Goal: Information Seeking & Learning: Check status

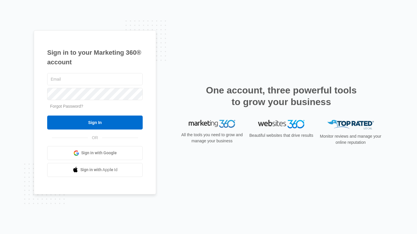
type input "[EMAIL_ADDRESS][DOMAIN_NAME]"
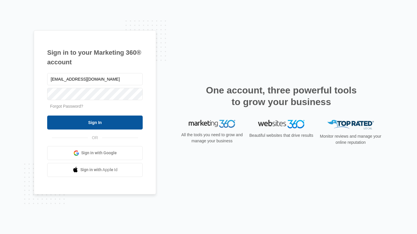
click at [102, 123] on input "Sign In" at bounding box center [94, 123] width 95 height 14
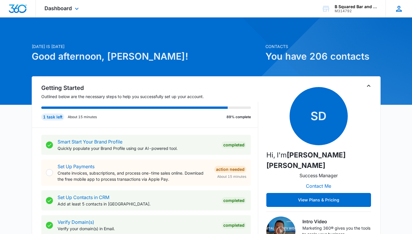
click at [397, 9] on icon at bounding box center [399, 8] width 9 height 9
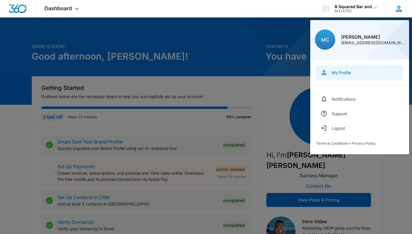
click at [340, 76] on link "My Profile" at bounding box center [359, 72] width 87 height 15
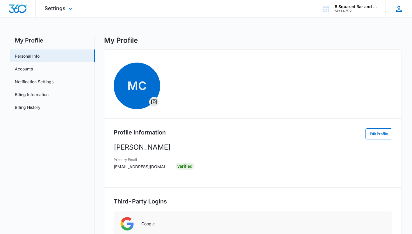
click at [399, 8] on icon at bounding box center [399, 9] width 6 height 6
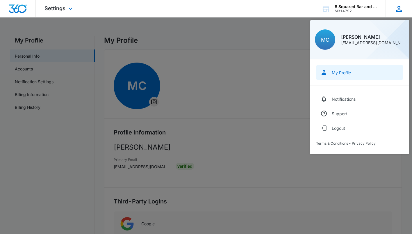
click at [339, 75] on div "My Profile" at bounding box center [341, 72] width 19 height 5
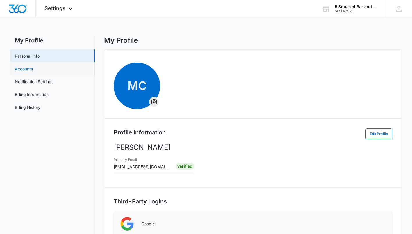
click at [33, 72] on link "Accounts" at bounding box center [24, 69] width 18 height 6
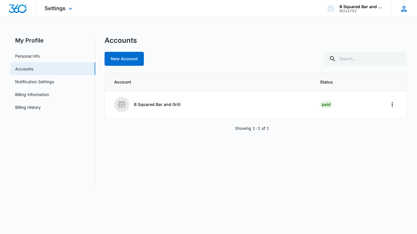
click at [407, 7] on icon at bounding box center [403, 8] width 9 height 9
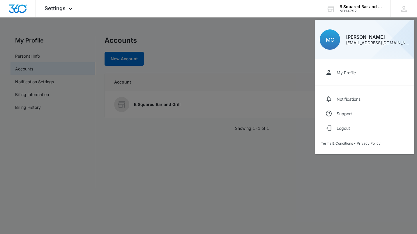
click at [352, 71] on div "My Profile" at bounding box center [345, 72] width 19 height 5
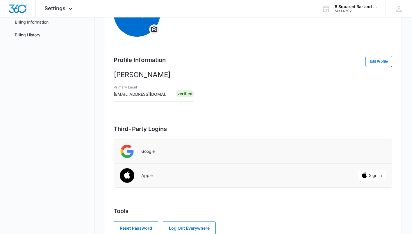
scroll to position [90, 0]
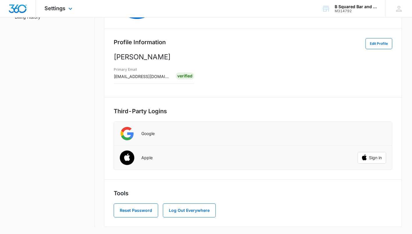
click at [18, 8] on img "Dashboard" at bounding box center [17, 8] width 19 height 9
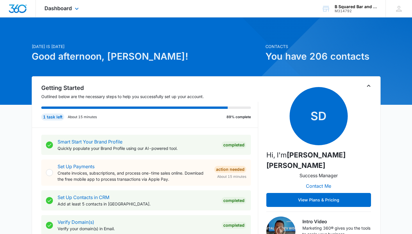
click at [72, 12] on div "Dashboard Apps Reputation Websites Forms CRM Email Social Payments POS Content …" at bounding box center [62, 8] width 53 height 17
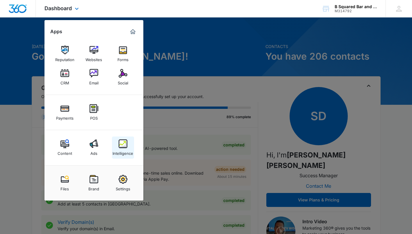
click at [120, 148] on img at bounding box center [123, 143] width 9 height 9
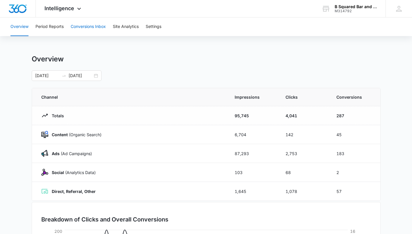
click at [84, 26] on button "Conversions Inbox" at bounding box center [88, 26] width 35 height 19
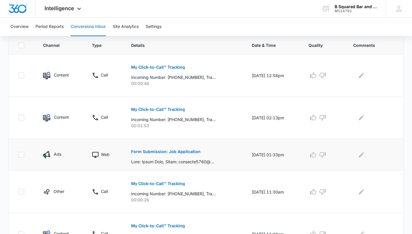
scroll to position [136, 0]
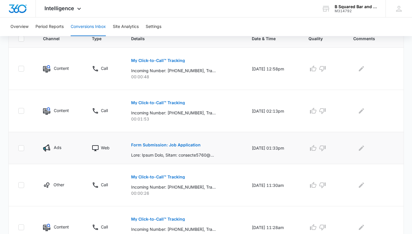
click at [170, 146] on p "Form Submission: Job Application" at bounding box center [166, 145] width 70 height 4
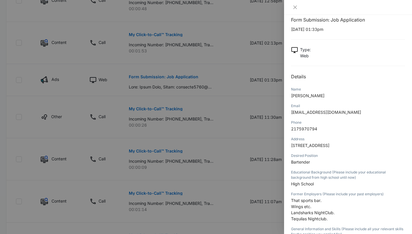
scroll to position [0, 0]
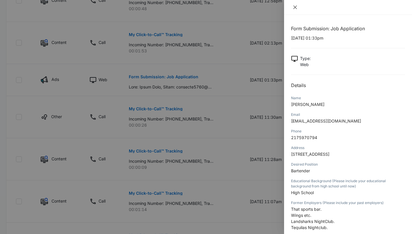
click at [296, 7] on icon "close" at bounding box center [295, 7] width 5 height 5
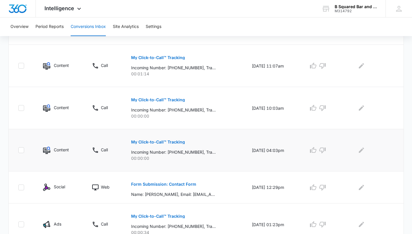
scroll to position [369, 0]
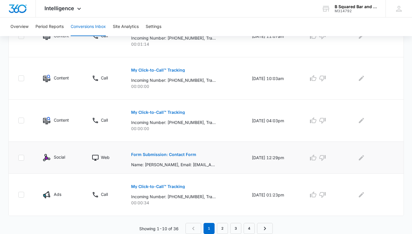
click at [176, 157] on button "Form Submission: Contact Form" at bounding box center [163, 155] width 65 height 14
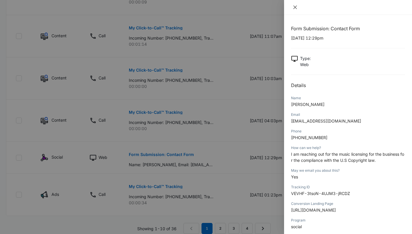
click at [297, 10] on button "Close" at bounding box center [295, 7] width 8 height 5
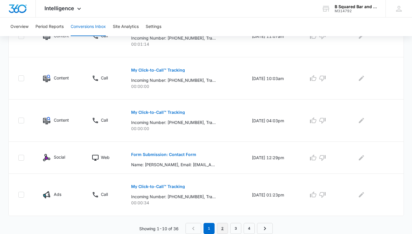
click at [221, 229] on link "2" at bounding box center [222, 228] width 11 height 11
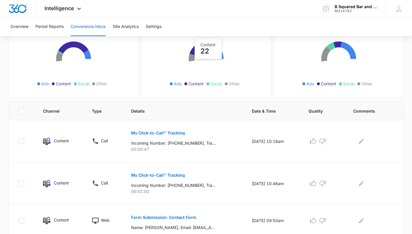
scroll to position [136, 0]
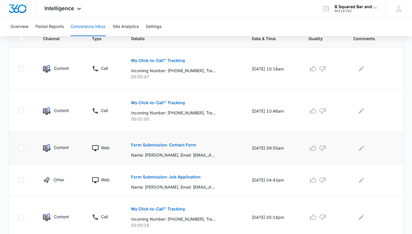
click at [172, 147] on button "Form Submission: Contact Form" at bounding box center [163, 145] width 65 height 14
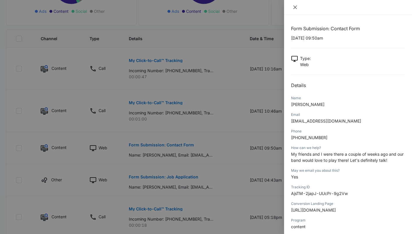
click at [298, 6] on button "Close" at bounding box center [295, 7] width 8 height 5
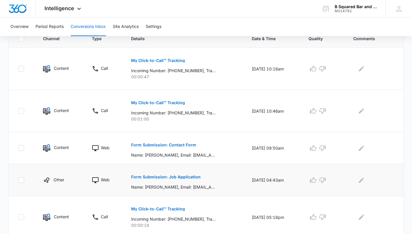
click at [184, 179] on p "Form Submission: Job Application" at bounding box center [166, 177] width 70 height 4
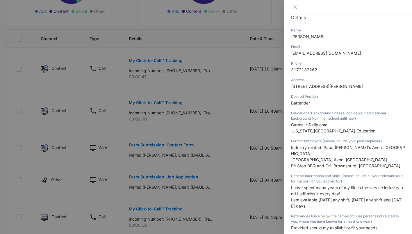
scroll to position [0, 0]
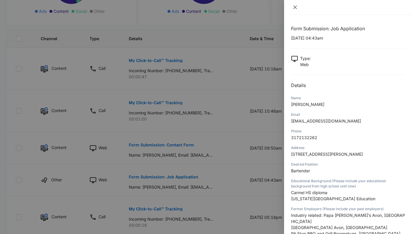
click at [296, 7] on icon "close" at bounding box center [295, 7] width 5 height 5
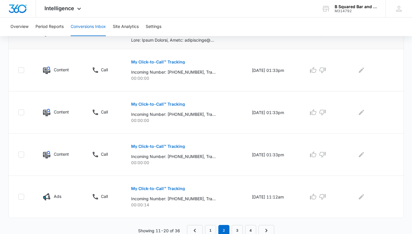
scroll to position [359, 0]
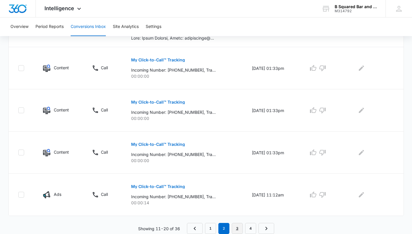
click at [240, 230] on link "3" at bounding box center [237, 228] width 11 height 11
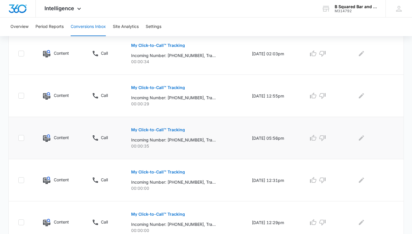
scroll to position [379, 0]
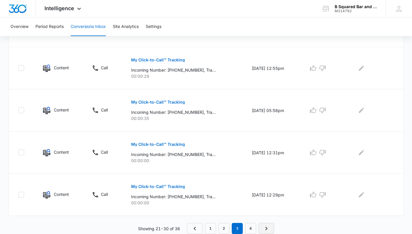
click at [271, 228] on link "Next Page" at bounding box center [267, 228] width 16 height 11
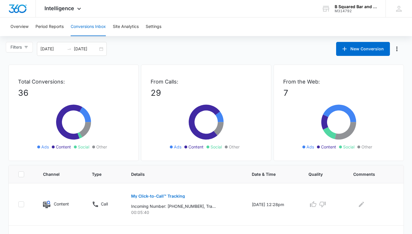
scroll to position [0, 0]
click at [100, 47] on div "[DATE] [DATE]" at bounding box center [72, 49] width 70 height 14
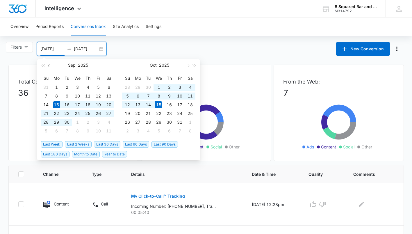
click at [48, 66] on span "button" at bounding box center [49, 65] width 3 height 3
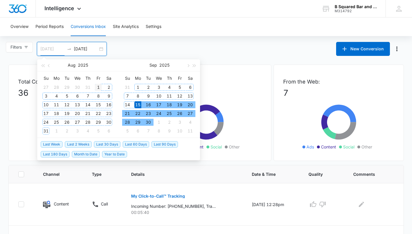
type input "[DATE]"
click at [100, 90] on div "1" at bounding box center [98, 87] width 7 height 7
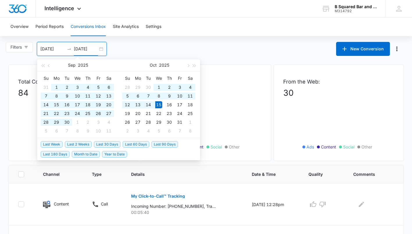
type input "[DATE]"
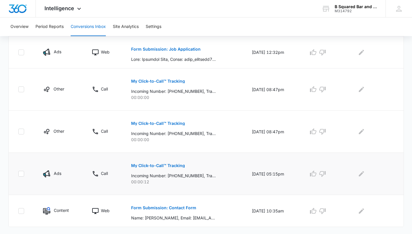
scroll to position [369, 0]
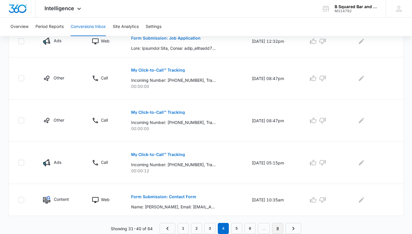
click at [277, 224] on link "9" at bounding box center [277, 228] width 11 height 11
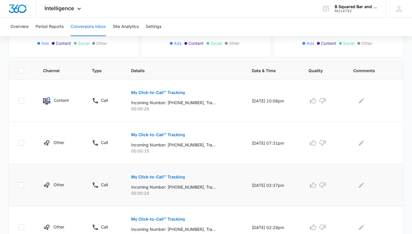
scroll to position [0, 0]
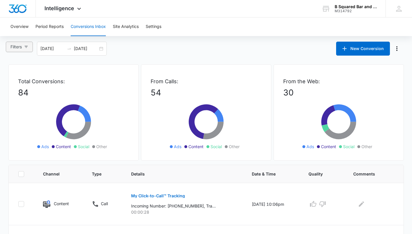
click at [23, 47] on button "Filters" at bounding box center [19, 47] width 27 height 10
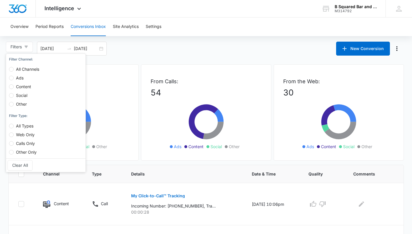
click at [212, 37] on div "Overview Period Reports Conversions Inbox Site Analytics Settings Filters Filte…" at bounding box center [206, 193] width 412 height 353
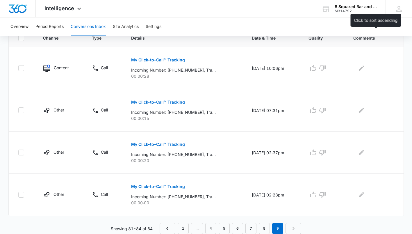
scroll to position [0, 0]
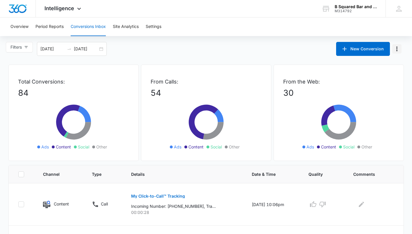
click at [396, 49] on icon "Manage Numbers" at bounding box center [397, 48] width 7 height 7
click at [398, 45] on button "Manage Numbers" at bounding box center [397, 48] width 9 height 9
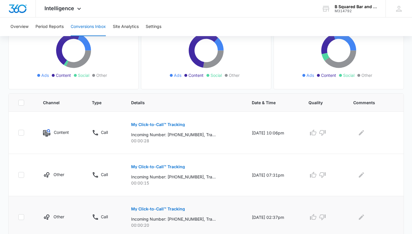
scroll to position [136, 0]
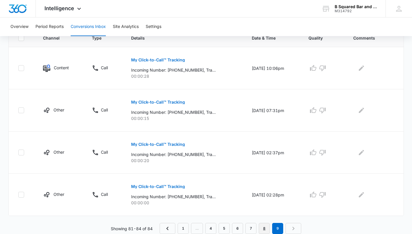
click at [264, 225] on link "8" at bounding box center [264, 228] width 11 height 11
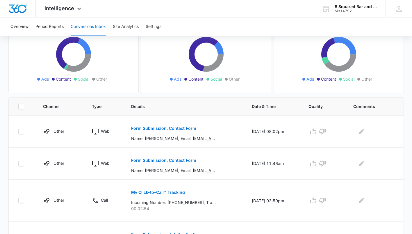
scroll to position [136, 0]
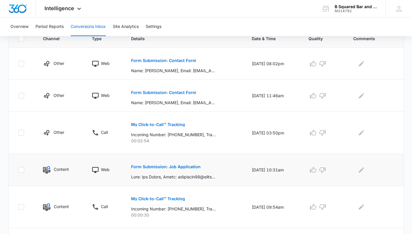
click at [164, 166] on p "Form Submission: Job Application" at bounding box center [166, 167] width 70 height 4
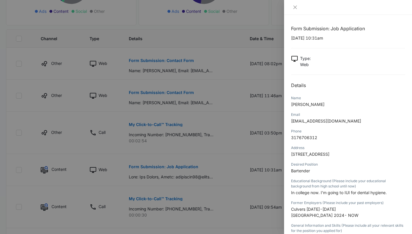
scroll to position [68, 0]
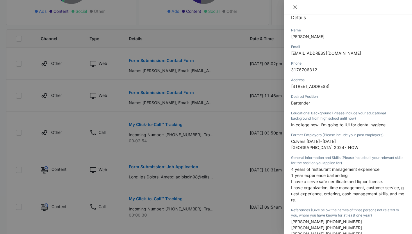
click at [294, 8] on icon "close" at bounding box center [295, 7] width 5 height 5
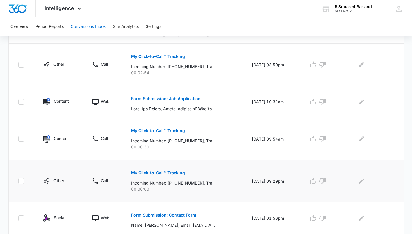
scroll to position [271, 0]
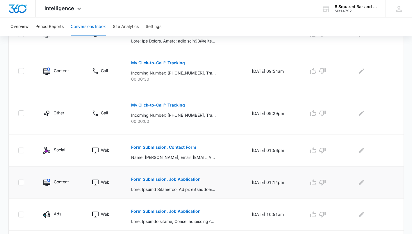
click at [172, 177] on button "Form Submission: Job Application" at bounding box center [166, 179] width 70 height 14
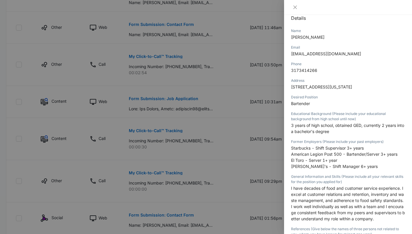
scroll to position [68, 0]
click at [295, 5] on button "Close" at bounding box center [295, 7] width 8 height 5
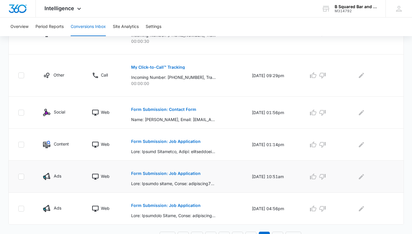
scroll to position [318, 0]
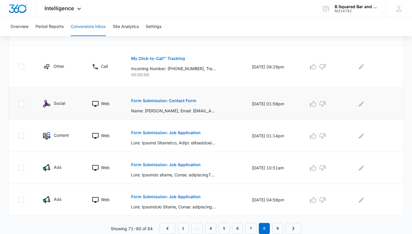
click at [171, 102] on p "Form Submission: Contact Form" at bounding box center [163, 101] width 65 height 4
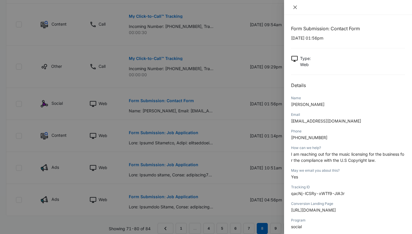
click at [294, 7] on icon "close" at bounding box center [295, 7] width 3 height 3
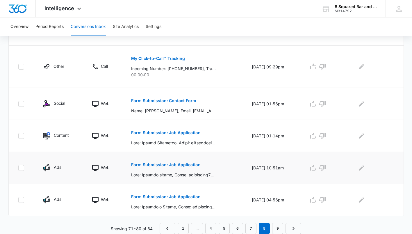
click at [168, 166] on p "Form Submission: Job Application" at bounding box center [166, 165] width 70 height 4
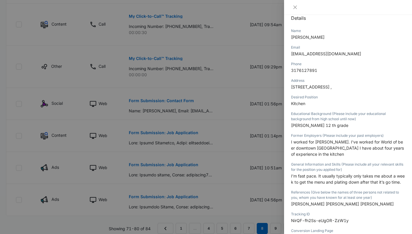
scroll to position [68, 0]
click at [294, 6] on icon "close" at bounding box center [295, 7] width 5 height 5
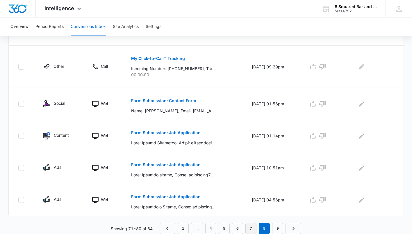
click at [249, 226] on link "7" at bounding box center [251, 228] width 11 height 11
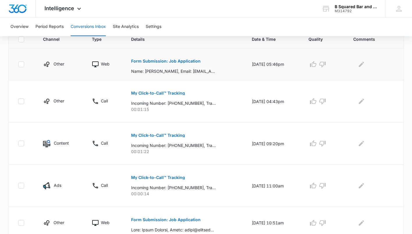
scroll to position [136, 0]
click at [173, 56] on button "Form Submission: Job Application" at bounding box center [166, 61] width 70 height 14
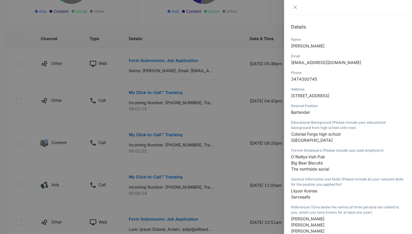
scroll to position [68, 0]
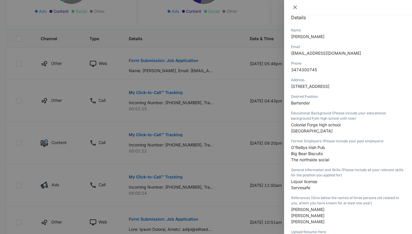
click at [293, 7] on icon "close" at bounding box center [295, 7] width 5 height 5
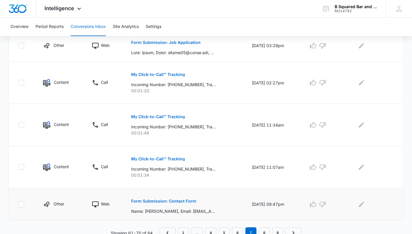
scroll to position [349, 0]
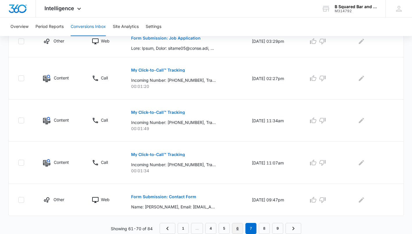
click at [236, 228] on link "6" at bounding box center [237, 228] width 11 height 11
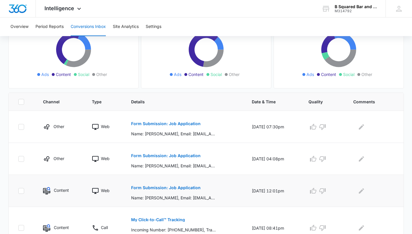
scroll to position [136, 0]
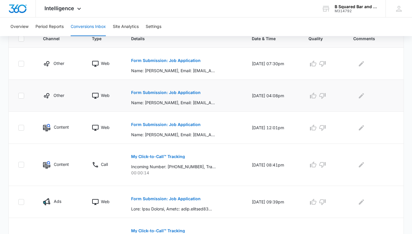
click at [168, 93] on p "Form Submission: Job Application" at bounding box center [166, 92] width 70 height 4
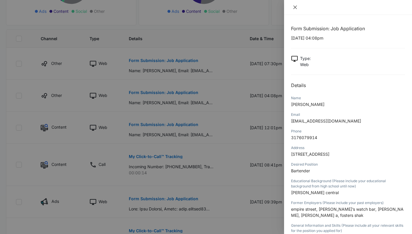
click at [298, 9] on button "Close" at bounding box center [295, 7] width 8 height 5
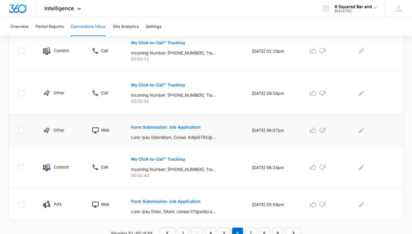
scroll to position [328, 0]
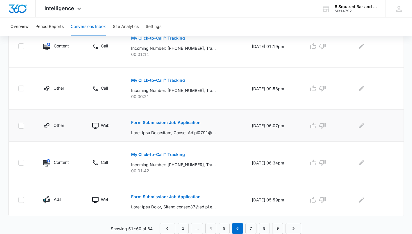
click at [173, 122] on p "Form Submission: Job Application" at bounding box center [166, 122] width 70 height 4
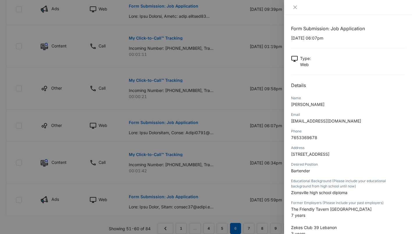
scroll to position [68, 0]
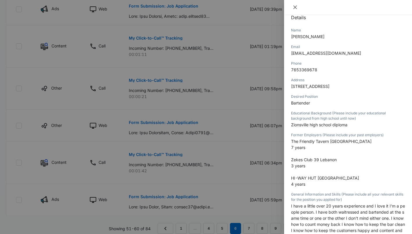
click at [297, 6] on icon "close" at bounding box center [295, 7] width 5 height 5
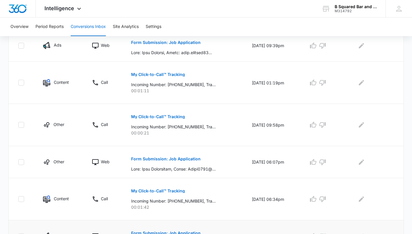
scroll to position [328, 0]
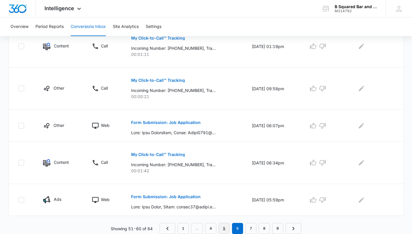
click at [222, 229] on link "5" at bounding box center [224, 228] width 11 height 11
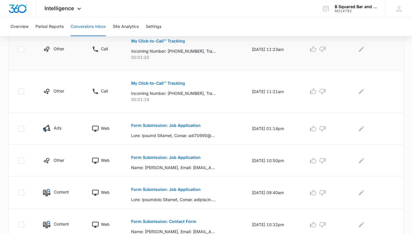
scroll to position [271, 0]
click at [166, 156] on p "Form Submission: Job Application" at bounding box center [166, 157] width 70 height 4
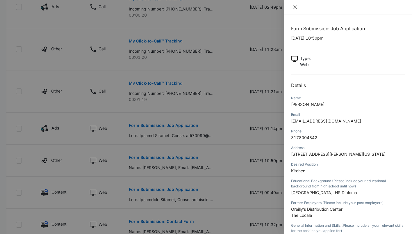
click at [294, 6] on icon "close" at bounding box center [295, 7] width 5 height 5
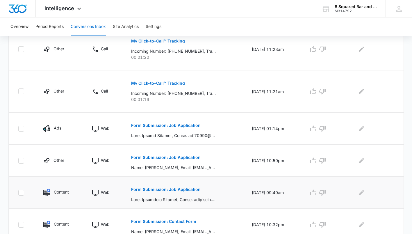
click at [172, 191] on p "Form Submission: Job Application" at bounding box center [166, 189] width 70 height 4
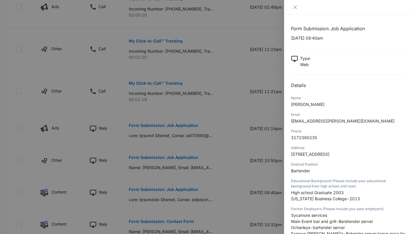
drag, startPoint x: 325, startPoint y: 104, endPoint x: 279, endPoint y: 106, distance: 45.7
click at [279, 106] on div "Form Submission: Job Application [DATE] 09:40am Type : Web Details Name [DEMOGR…" at bounding box center [206, 117] width 412 height 234
drag, startPoint x: 279, startPoint y: 106, endPoint x: 336, endPoint y: 100, distance: 57.0
click at [336, 100] on div "Name" at bounding box center [348, 97] width 114 height 5
click at [324, 105] on span "[PERSON_NAME]" at bounding box center [307, 104] width 33 height 5
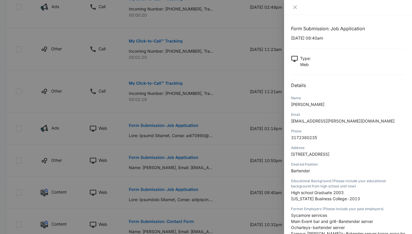
click at [332, 104] on p "[PERSON_NAME]" at bounding box center [348, 104] width 114 height 6
drag, startPoint x: 331, startPoint y: 104, endPoint x: 290, endPoint y: 111, distance: 40.9
click at [290, 111] on div "Form Submission: Job Application [DATE] 09:40am Type : Web Details Name [DEMOGR…" at bounding box center [348, 124] width 128 height 219
copy span "[PERSON_NAME]"
click at [289, 8] on div at bounding box center [348, 7] width 128 height 15
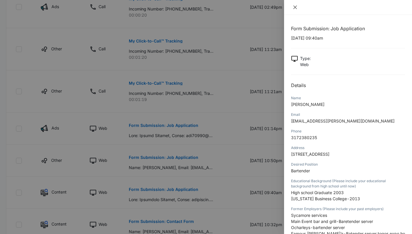
click at [294, 7] on icon "close" at bounding box center [295, 7] width 5 height 5
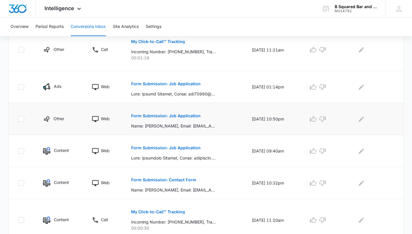
scroll to position [338, 0]
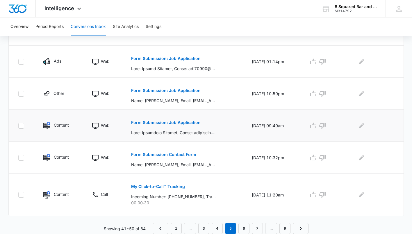
click at [167, 124] on p "Form Submission: Job Application" at bounding box center [166, 122] width 70 height 4
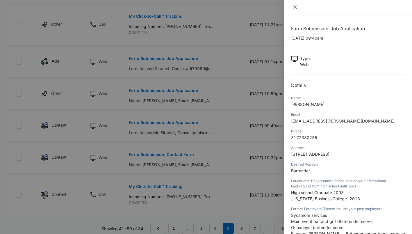
click at [294, 8] on icon "close" at bounding box center [295, 7] width 5 height 5
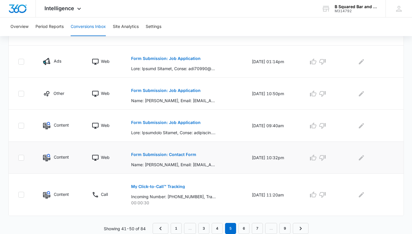
click at [169, 156] on p "Form Submission: Contact Form" at bounding box center [163, 154] width 65 height 4
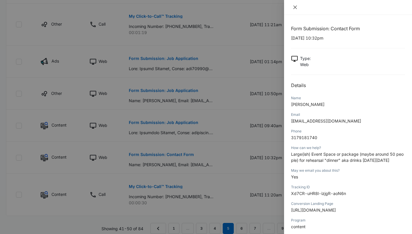
click at [293, 8] on icon "close" at bounding box center [295, 7] width 5 height 5
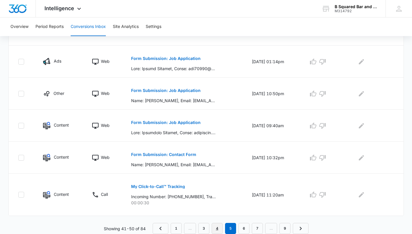
click at [219, 229] on link "4" at bounding box center [217, 228] width 11 height 11
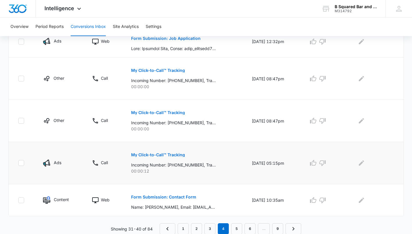
scroll to position [369, 0]
click at [156, 198] on p "Form Submission: Contact Form" at bounding box center [163, 197] width 65 height 4
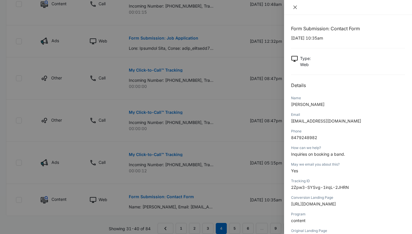
click at [296, 7] on icon "close" at bounding box center [295, 7] width 5 height 5
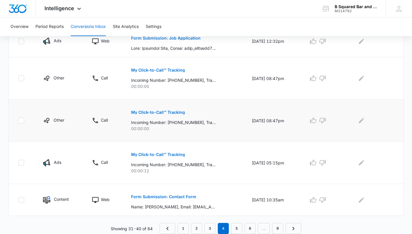
scroll to position [301, 0]
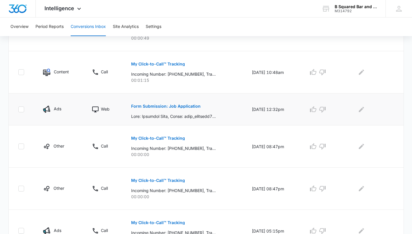
click at [173, 104] on p "Form Submission: Job Application" at bounding box center [166, 106] width 70 height 4
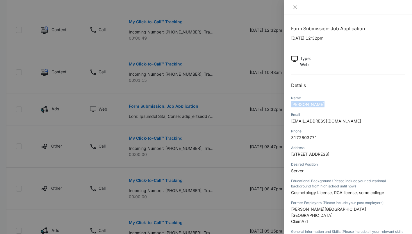
drag, startPoint x: 325, startPoint y: 101, endPoint x: 287, endPoint y: 110, distance: 39.2
click at [287, 110] on div "Form Submission: Job Application [DATE] 12:32pm Type : Web Details Name [PERSON…" at bounding box center [348, 124] width 128 height 219
copy span "[PERSON_NAME]"
click at [296, 10] on button "Close" at bounding box center [295, 7] width 8 height 5
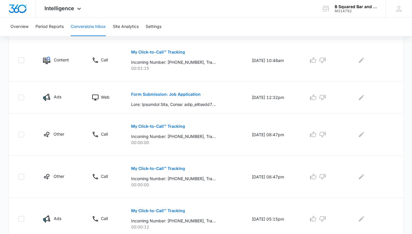
scroll to position [369, 0]
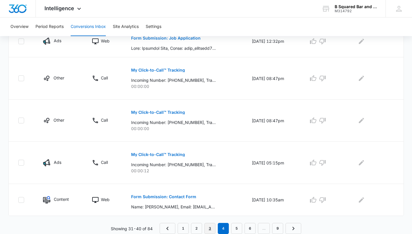
click at [214, 231] on link "3" at bounding box center [210, 228] width 11 height 11
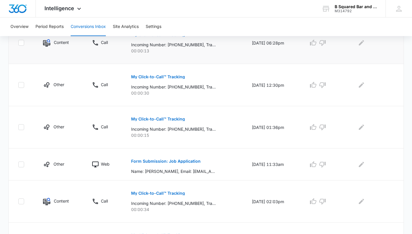
scroll to position [271, 0]
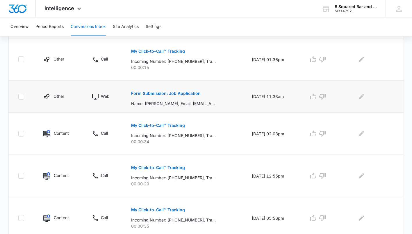
click at [164, 93] on p "Form Submission: Job Application" at bounding box center [166, 93] width 70 height 4
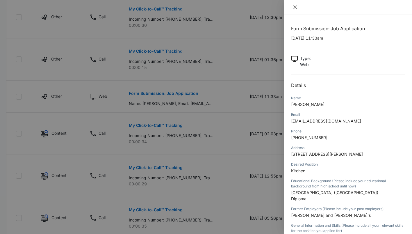
click at [296, 8] on icon "close" at bounding box center [295, 7] width 3 height 3
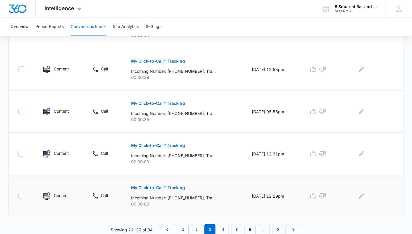
scroll to position [379, 0]
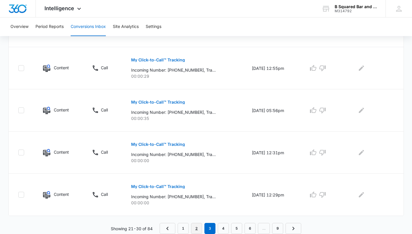
click at [198, 228] on link "2" at bounding box center [196, 228] width 11 height 11
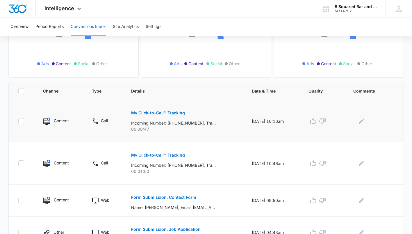
scroll to position [136, 0]
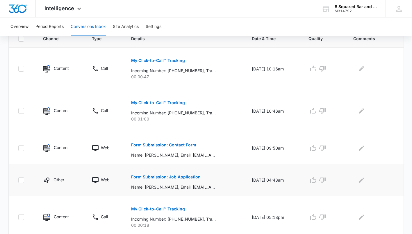
click at [177, 176] on p "Form Submission: Job Application" at bounding box center [166, 177] width 70 height 4
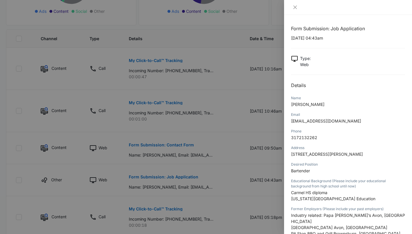
scroll to position [68, 0]
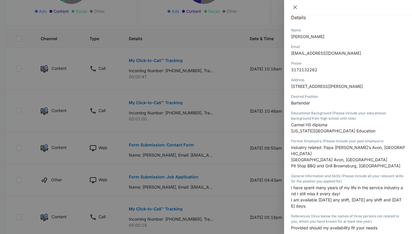
click at [292, 5] on button "Close" at bounding box center [295, 7] width 8 height 5
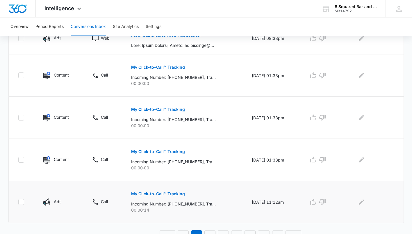
scroll to position [359, 0]
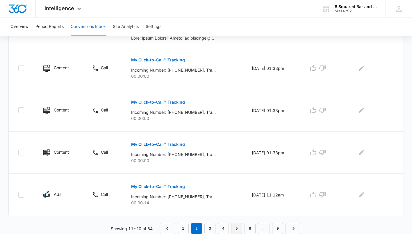
click at [236, 230] on link "5" at bounding box center [236, 228] width 11 height 11
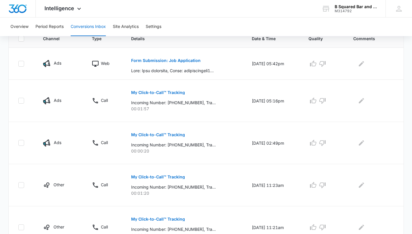
scroll to position [0, 0]
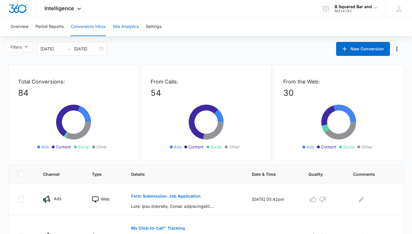
click at [115, 28] on button "Site Analytics" at bounding box center [126, 26] width 26 height 19
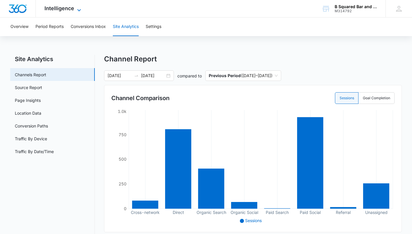
click at [73, 8] on span "Intelligence" at bounding box center [60, 8] width 30 height 6
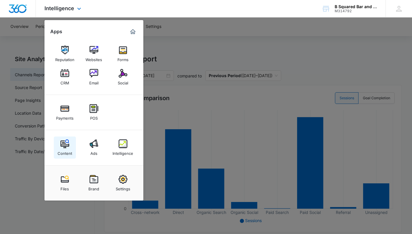
click at [65, 141] on img at bounding box center [65, 143] width 9 height 9
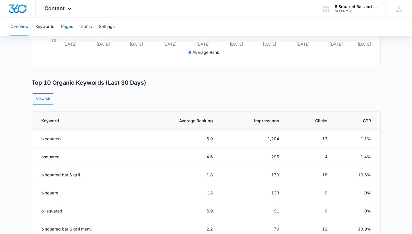
scroll to position [181, 0]
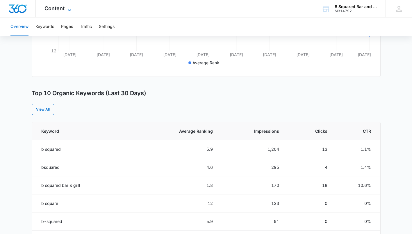
click at [70, 8] on icon at bounding box center [69, 10] width 7 height 7
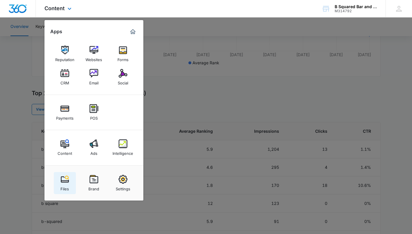
click at [67, 183] on img at bounding box center [65, 179] width 9 height 9
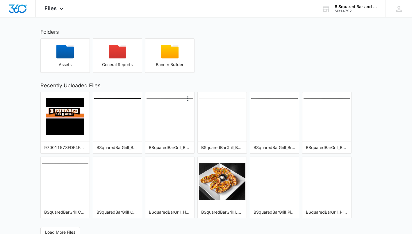
scroll to position [26, 0]
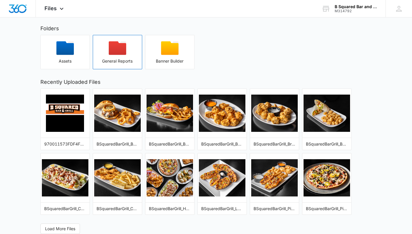
click at [115, 42] on icon "button" at bounding box center [117, 48] width 17 height 14
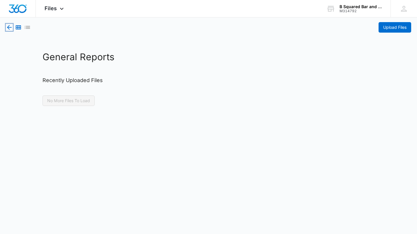
click at [6, 28] on icon "button" at bounding box center [9, 27] width 7 height 7
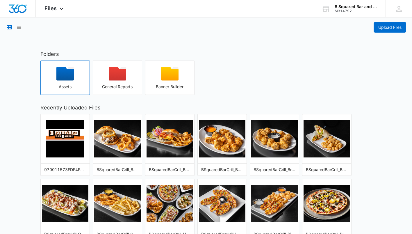
click at [69, 71] on icon "button" at bounding box center [64, 74] width 17 height 14
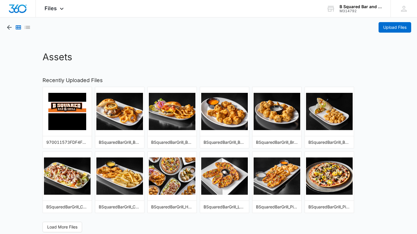
click at [15, 24] on div at bounding box center [18, 27] width 25 height 10
click at [52, 6] on span "Files" at bounding box center [51, 8] width 12 height 6
